Goal: Task Accomplishment & Management: Manage account settings

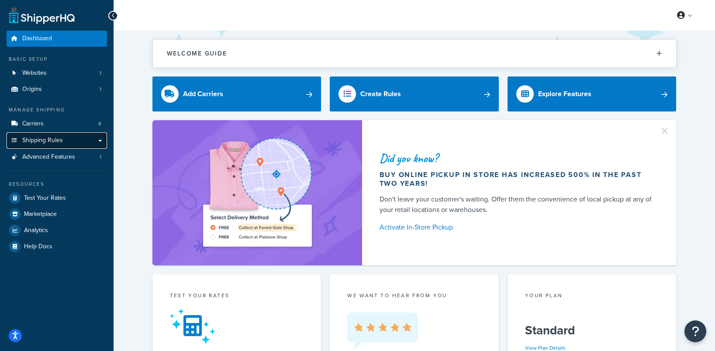
click at [59, 145] on link "Shipping Rules" at bounding box center [57, 140] width 100 height 16
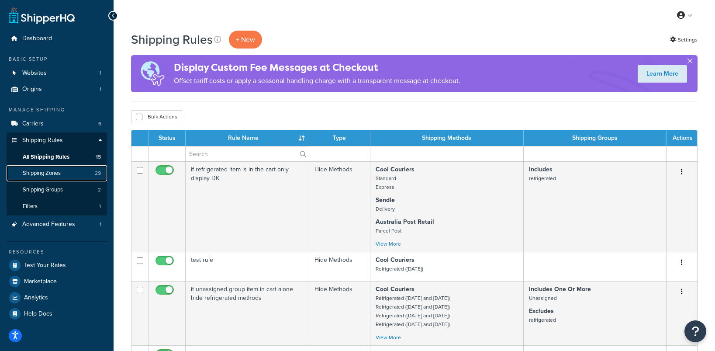
click at [54, 171] on span "Shipping Zones" at bounding box center [42, 172] width 38 height 7
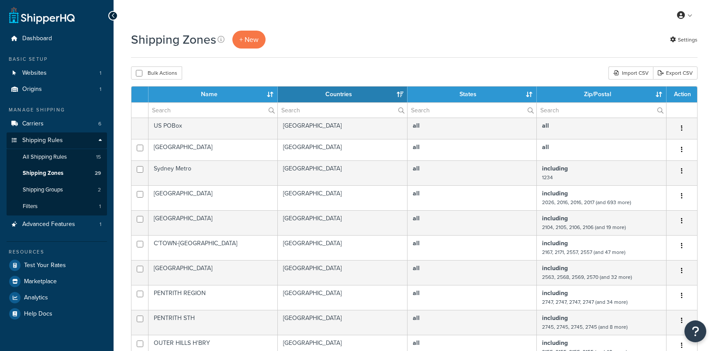
select select "15"
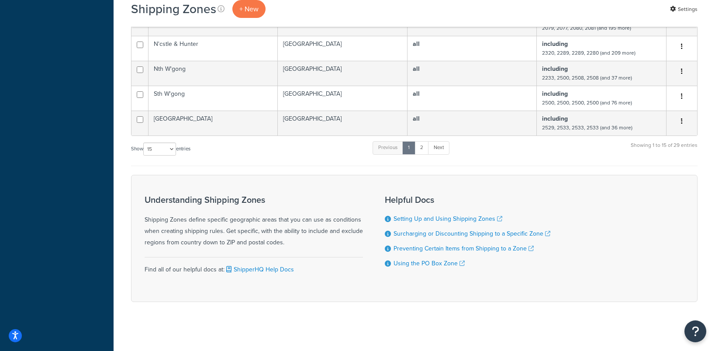
scroll to position [352, 0]
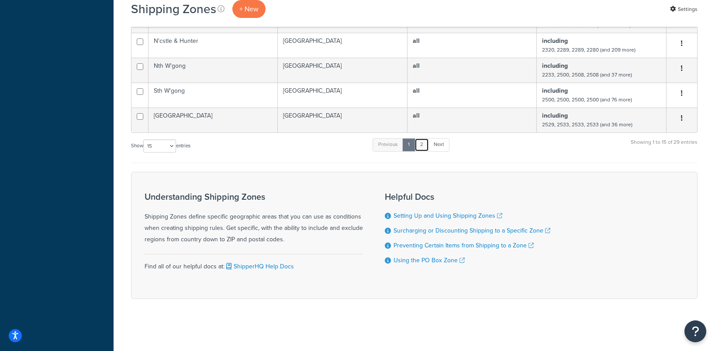
click at [427, 139] on link "2" at bounding box center [422, 144] width 14 height 13
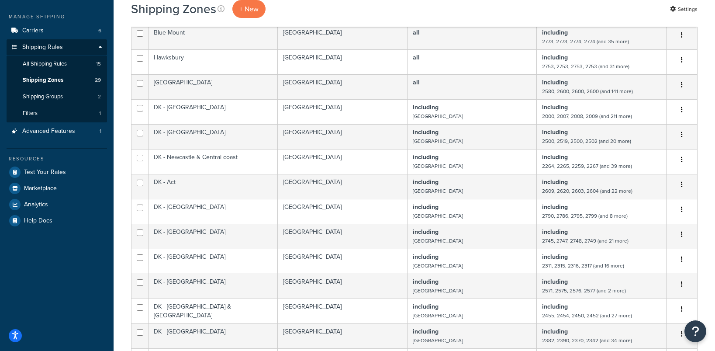
scroll to position [92, 0]
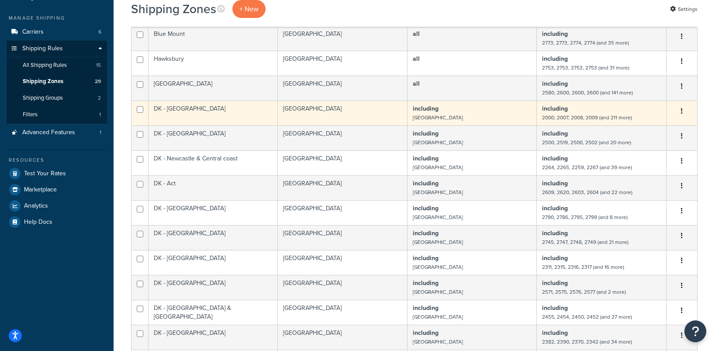
click at [190, 112] on td "DK - [GEOGRAPHIC_DATA]" at bounding box center [213, 112] width 129 height 25
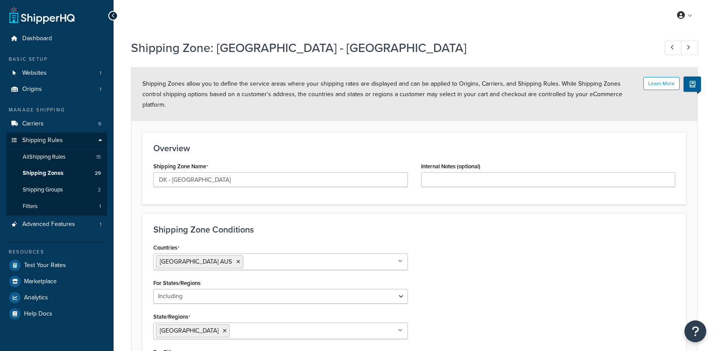
select select "including"
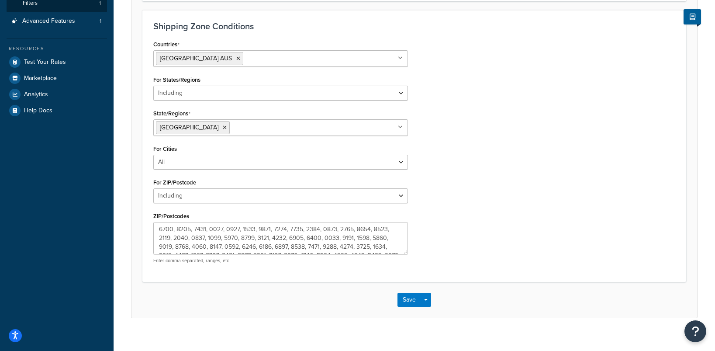
scroll to position [105, 0]
click at [256, 228] on textarea "ZIP/Postcodes" at bounding box center [280, 238] width 255 height 32
type textarea "2000, 2007, 2008, 2009, 2010, 2011, 2015, 2016, 2017, 2018, 2019, 2020, 2021, 2…"
click at [411, 293] on button "Save" at bounding box center [410, 300] width 24 height 14
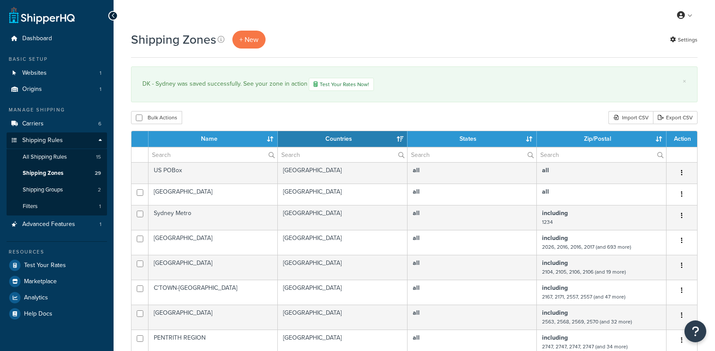
select select "15"
